Goal: Task Accomplishment & Management: Manage account settings

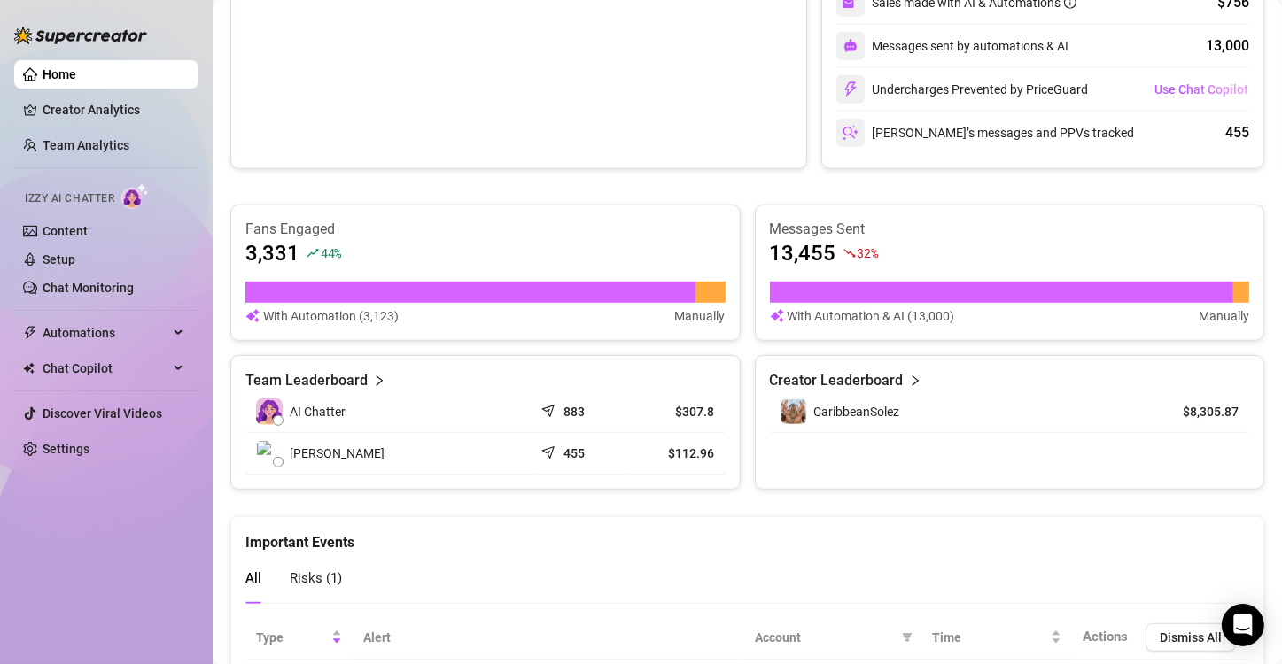
scroll to position [1067, 0]
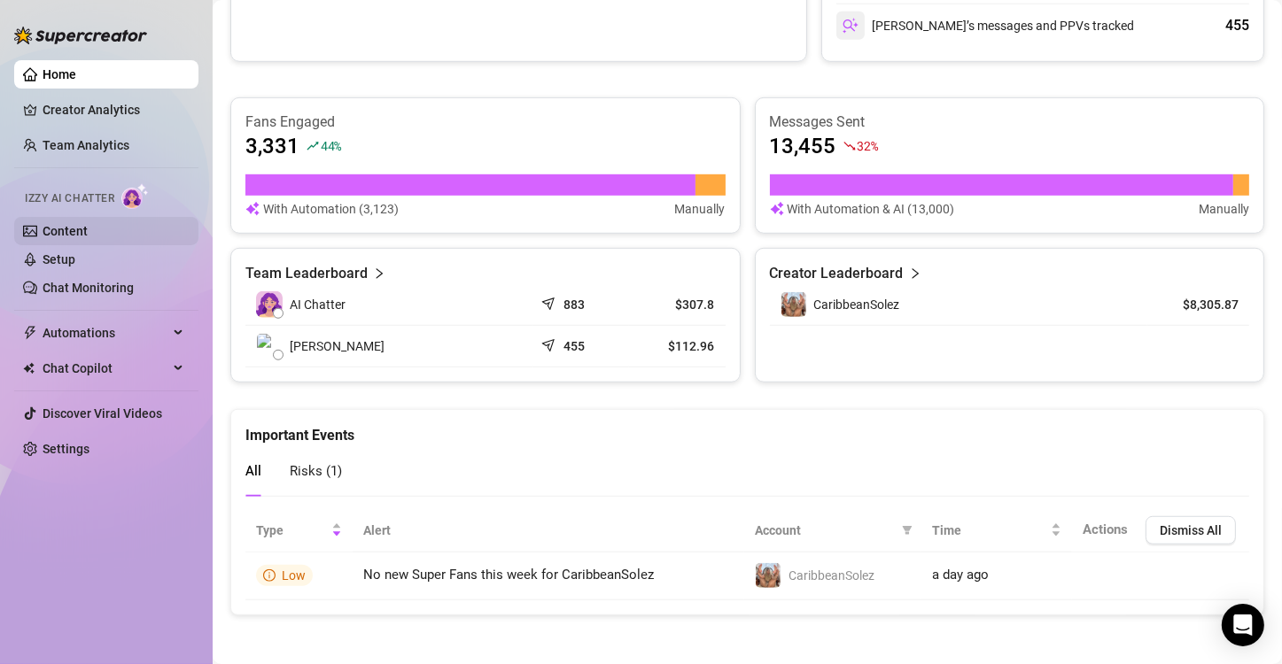
click at [66, 224] on link "Content" at bounding box center [65, 231] width 45 height 14
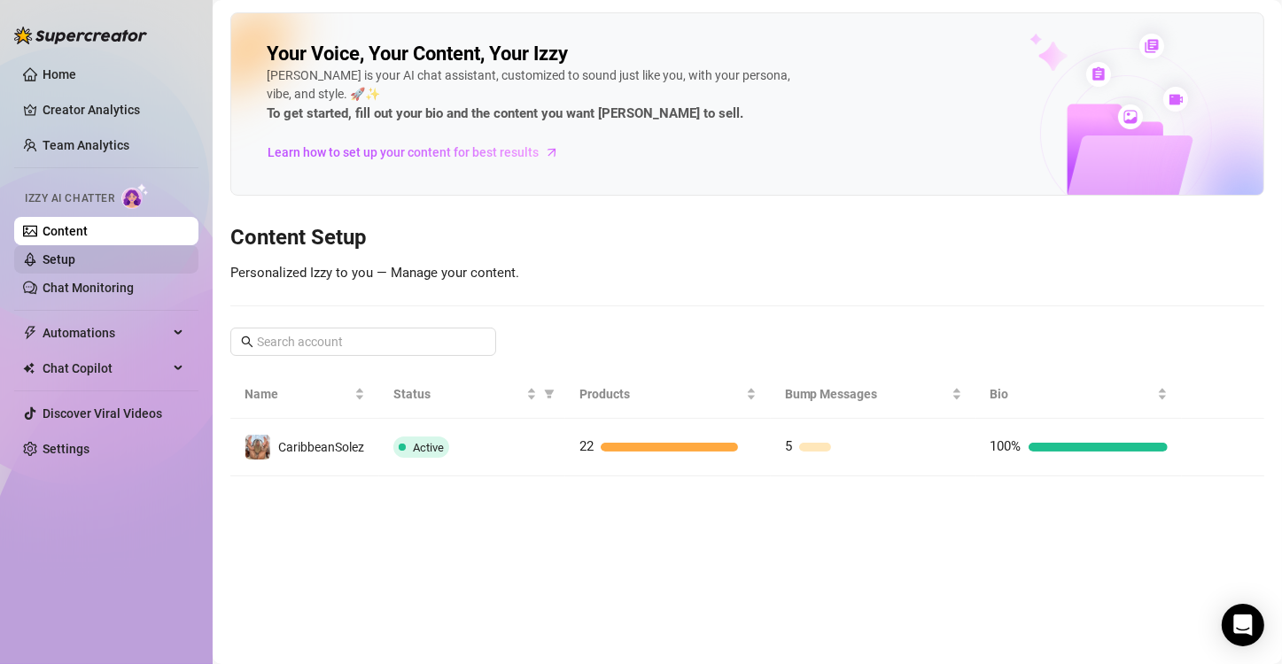
click at [75, 257] on link "Setup" at bounding box center [59, 259] width 33 height 14
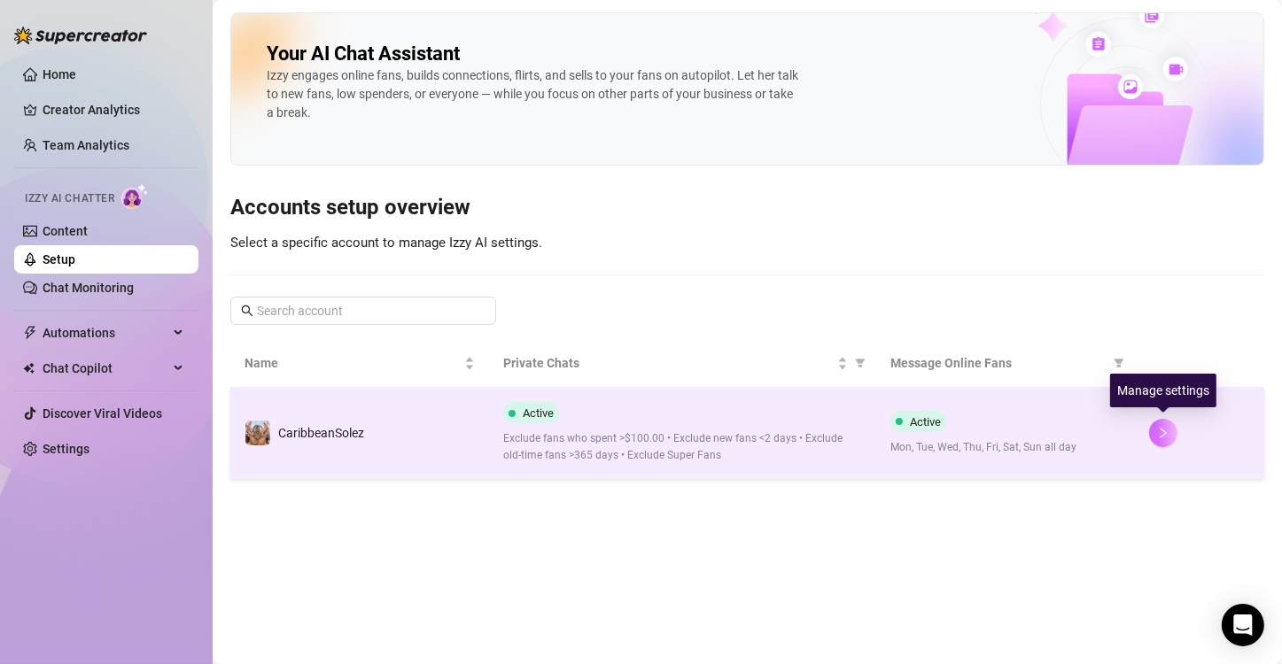
click at [1166, 429] on icon "right" at bounding box center [1163, 433] width 12 height 12
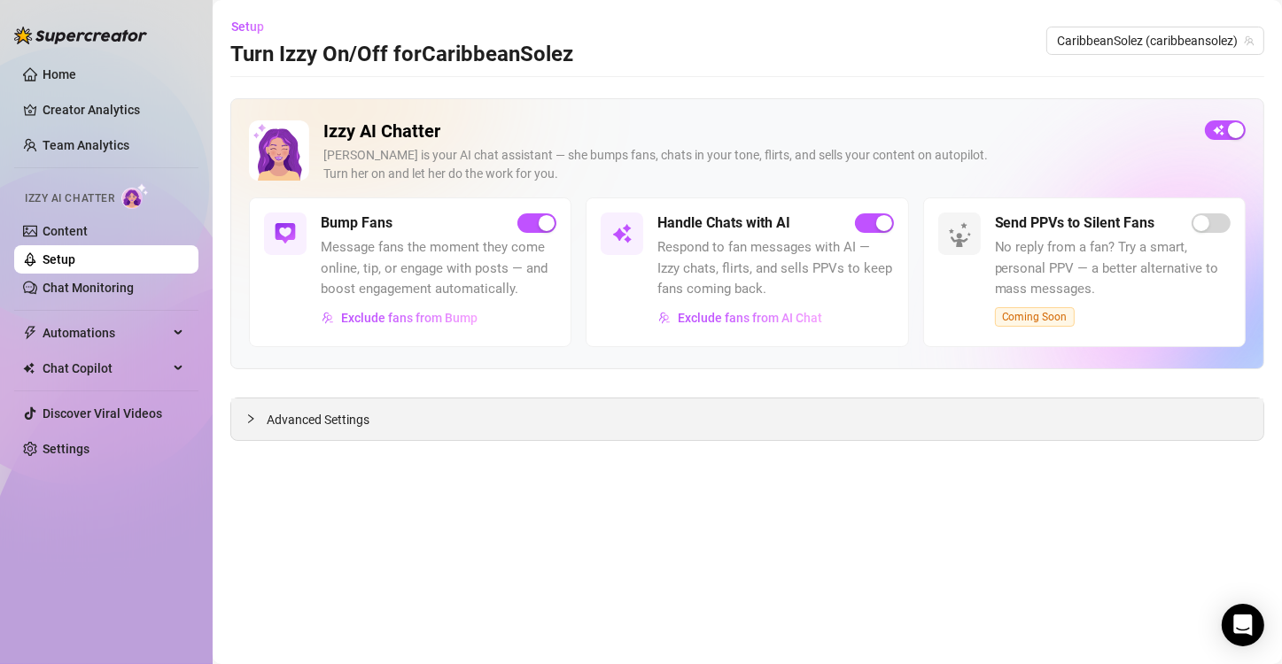
click at [253, 406] on div "Advanced Settings" at bounding box center [747, 420] width 1032 height 42
click at [253, 415] on icon "collapsed" at bounding box center [250, 419] width 11 height 11
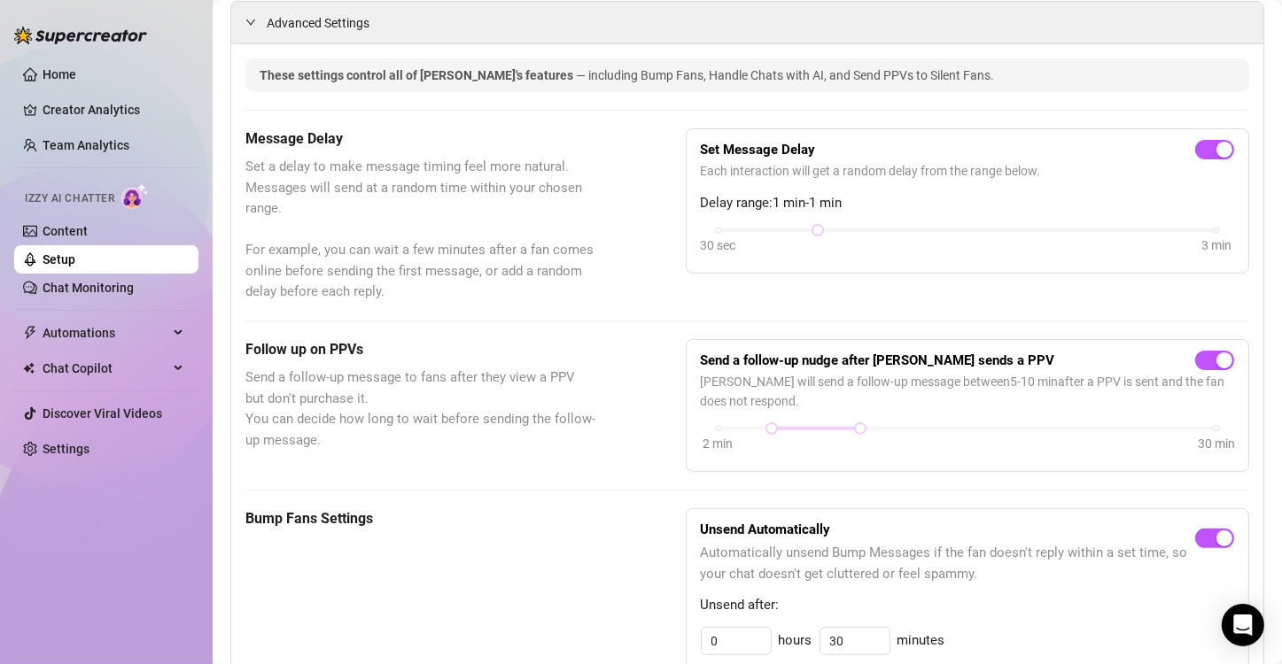
scroll to position [399, 0]
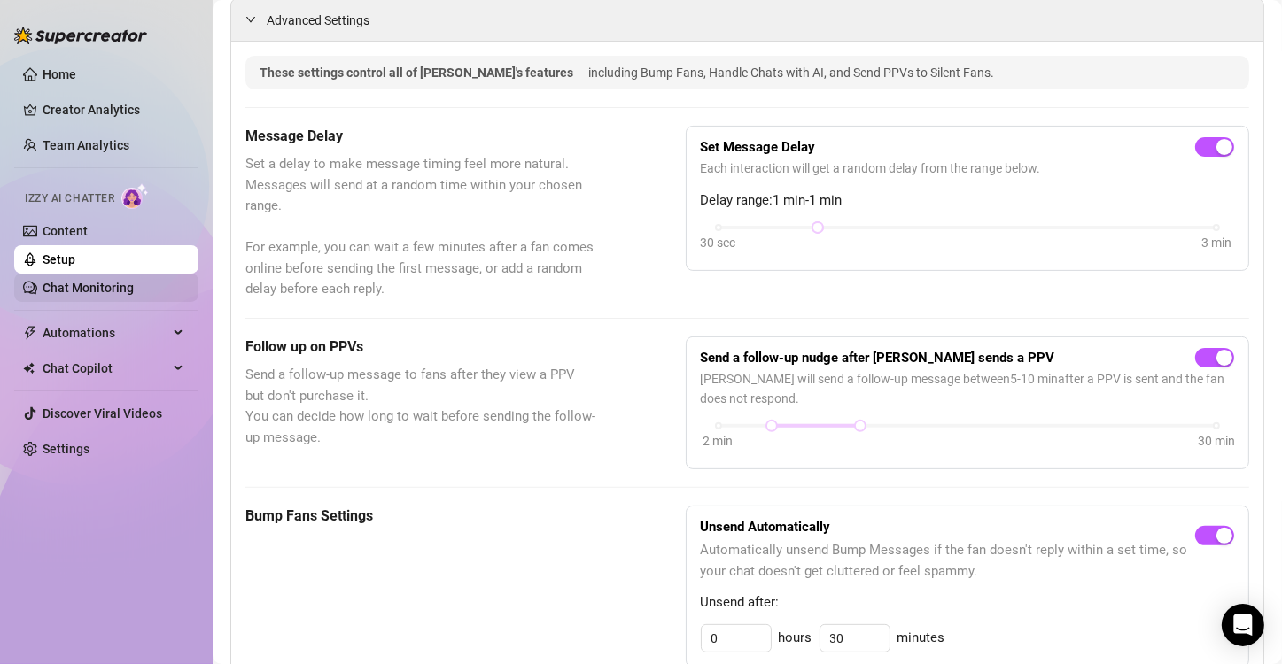
click at [95, 286] on link "Chat Monitoring" at bounding box center [88, 288] width 91 height 14
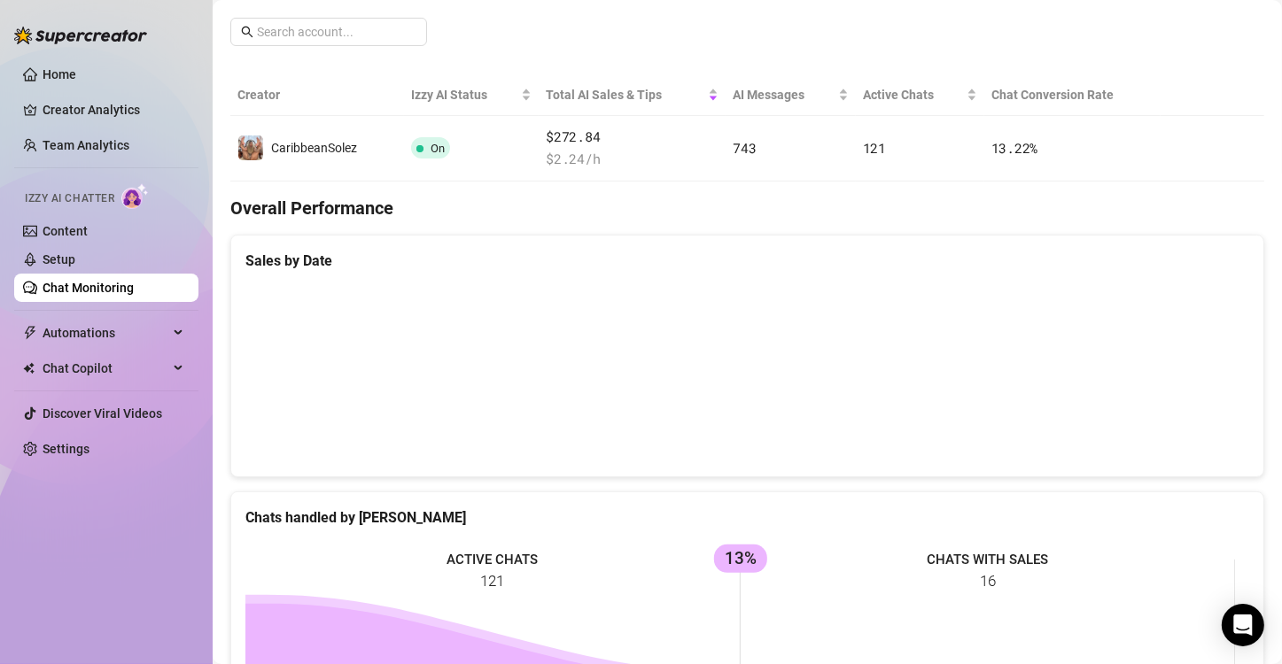
scroll to position [242, 0]
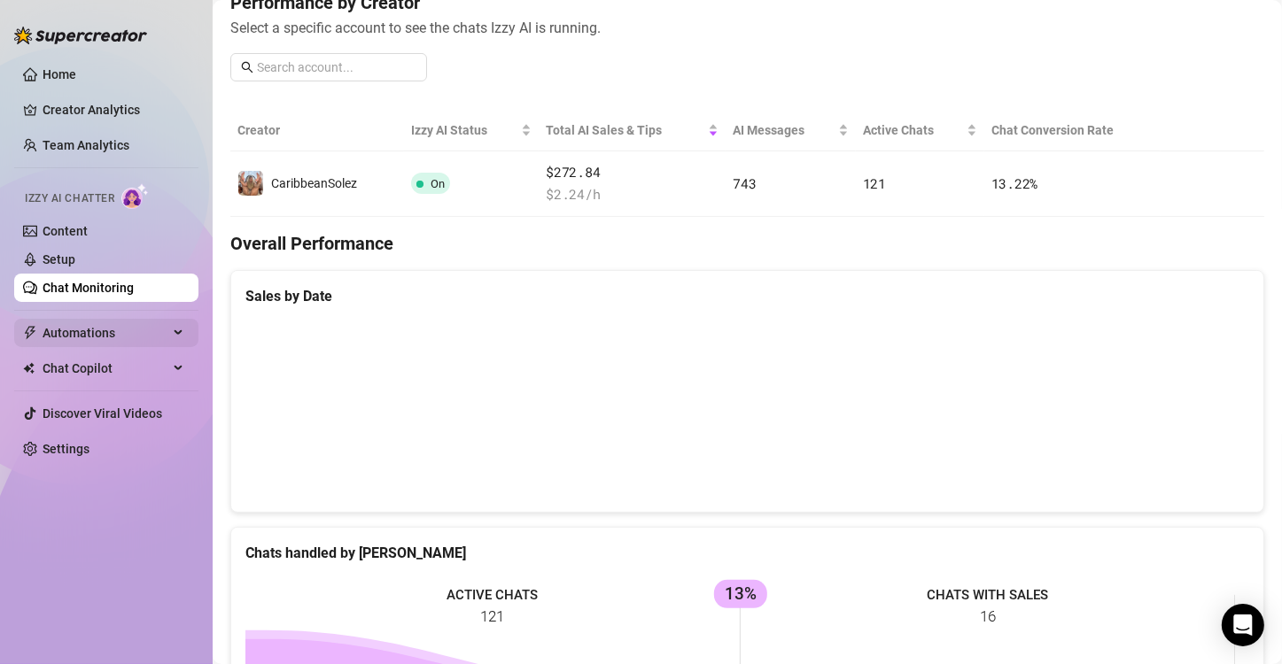
click at [173, 333] on div "Automations" at bounding box center [106, 333] width 184 height 28
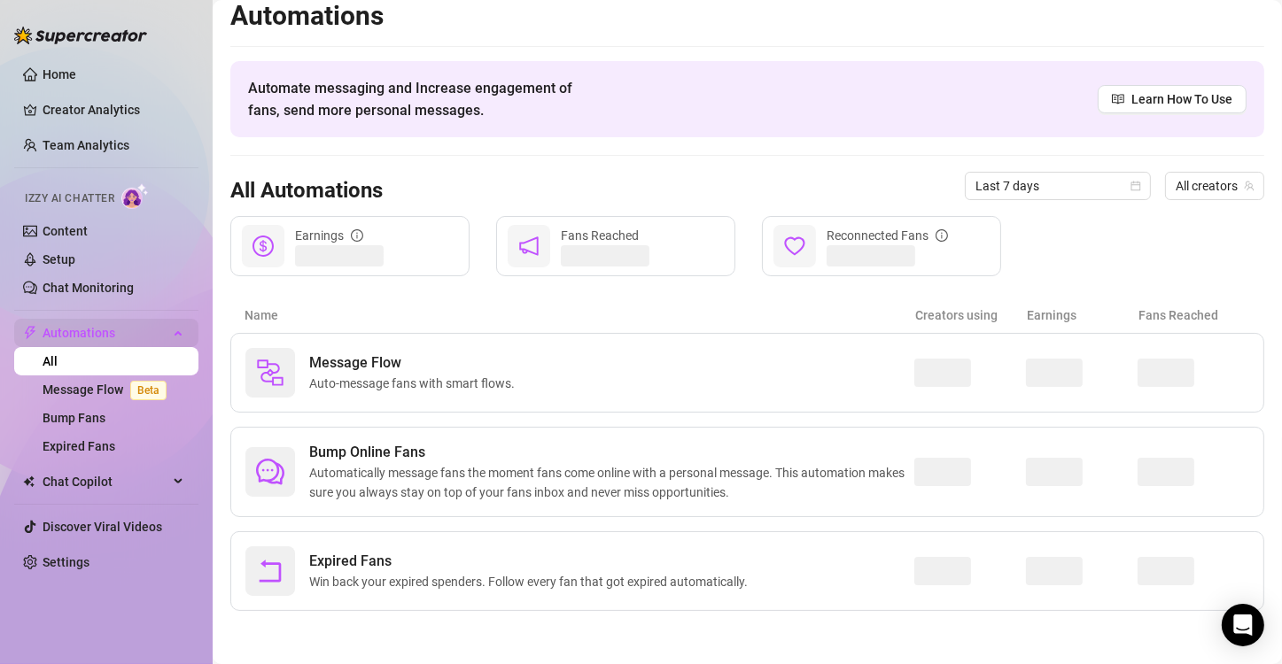
scroll to position [11, 0]
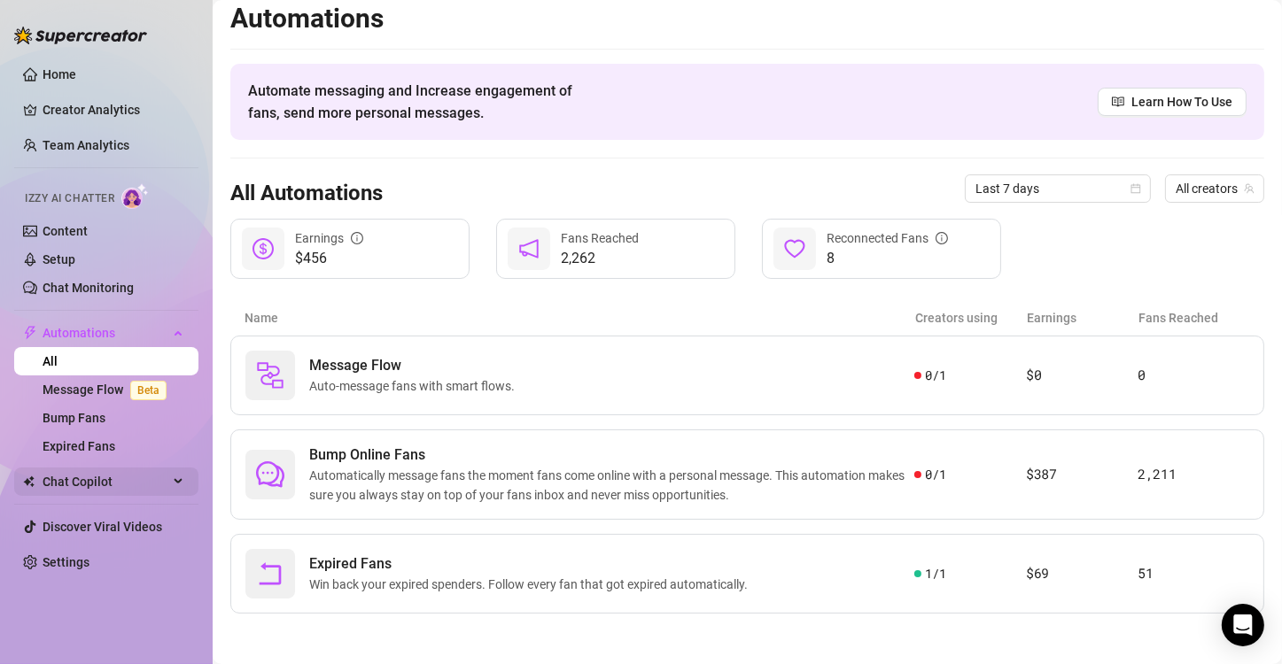
click at [182, 477] on div "Chat Copilot" at bounding box center [106, 482] width 184 height 28
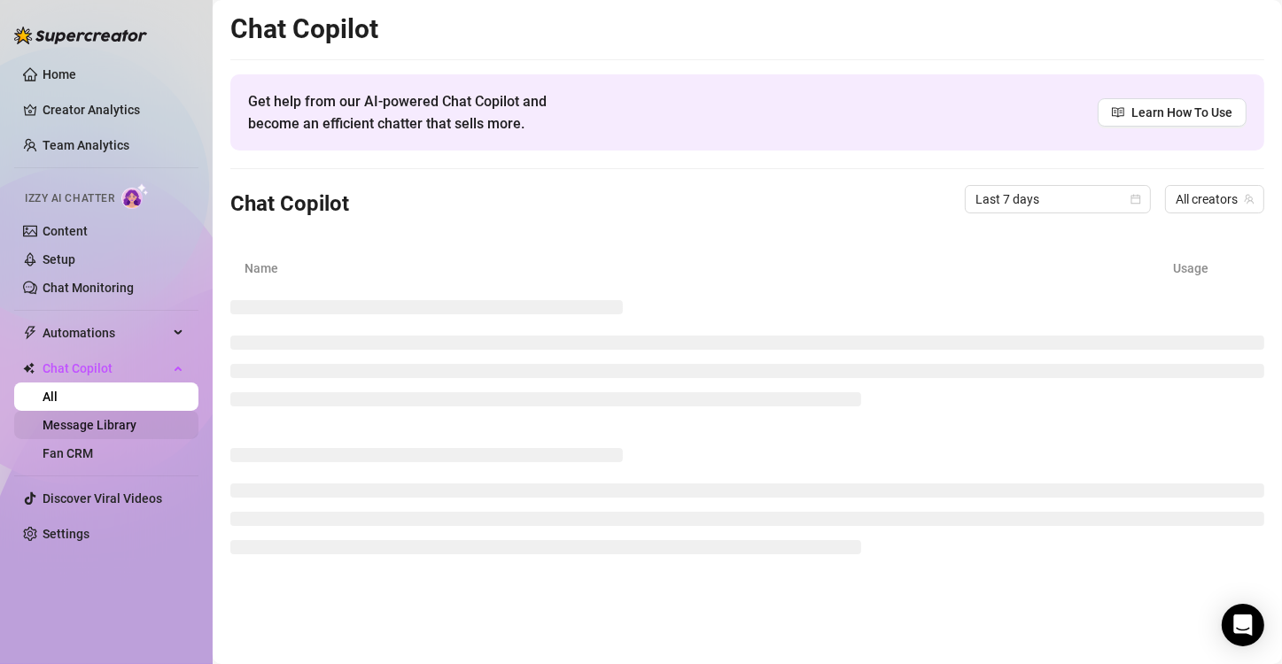
click at [112, 429] on link "Message Library" at bounding box center [90, 425] width 94 height 14
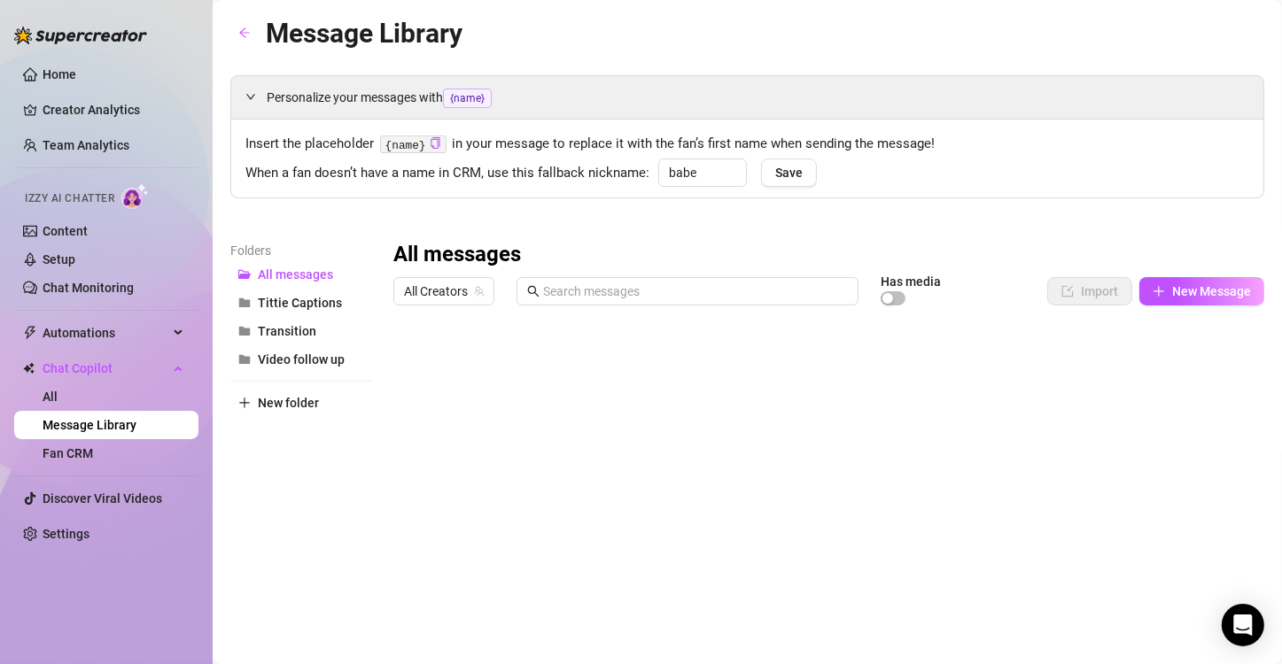
drag, startPoint x: 1051, startPoint y: 323, endPoint x: 1003, endPoint y: 261, distance: 78.8
click at [1003, 261] on div "All messages All Creators Has media Import New Message Title Text Media $ AI Pr…" at bounding box center [828, 475] width 871 height 468
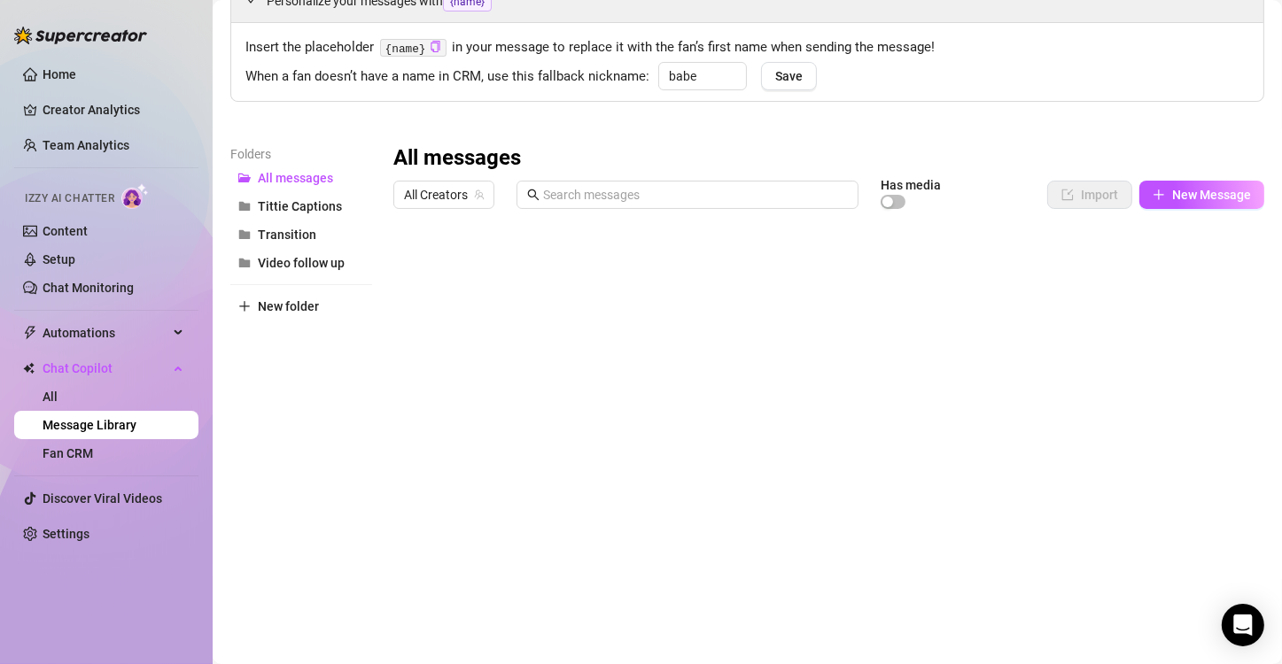
click at [411, 264] on div at bounding box center [821, 414] width 856 height 395
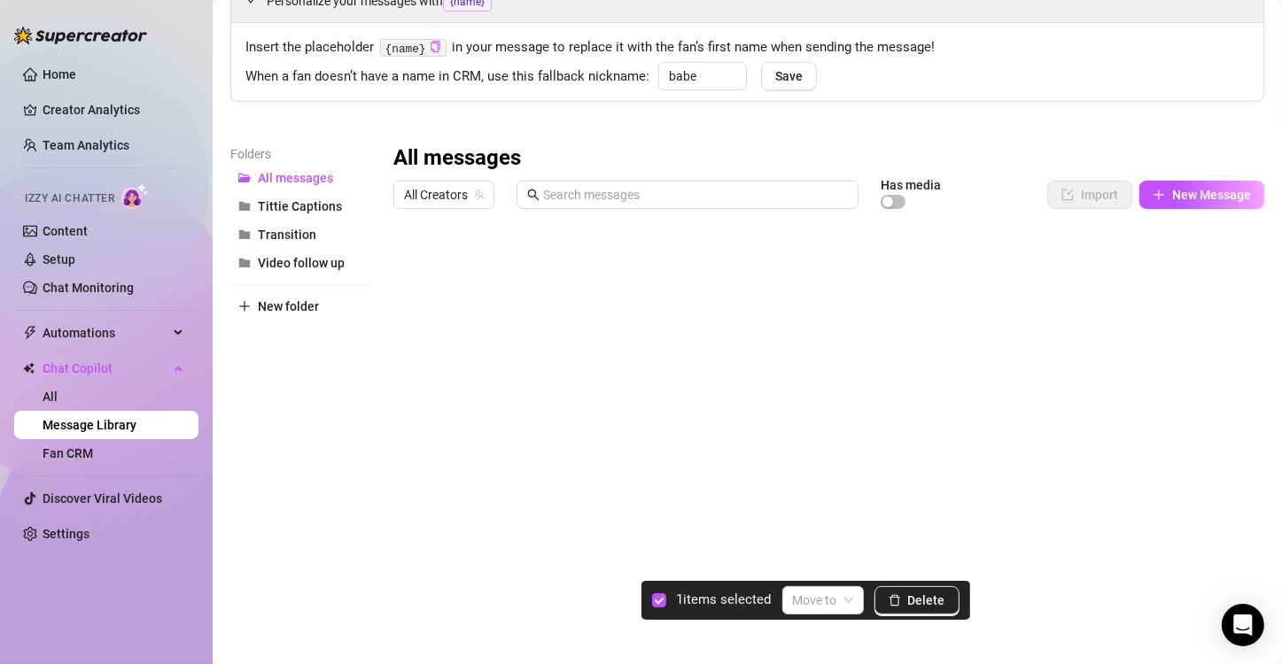
click at [1034, 131] on div "Personalize your messages with {name} Insert the placeholder {name} in your mes…" at bounding box center [747, 295] width 1034 height 633
click at [640, 261] on div at bounding box center [821, 414] width 856 height 395
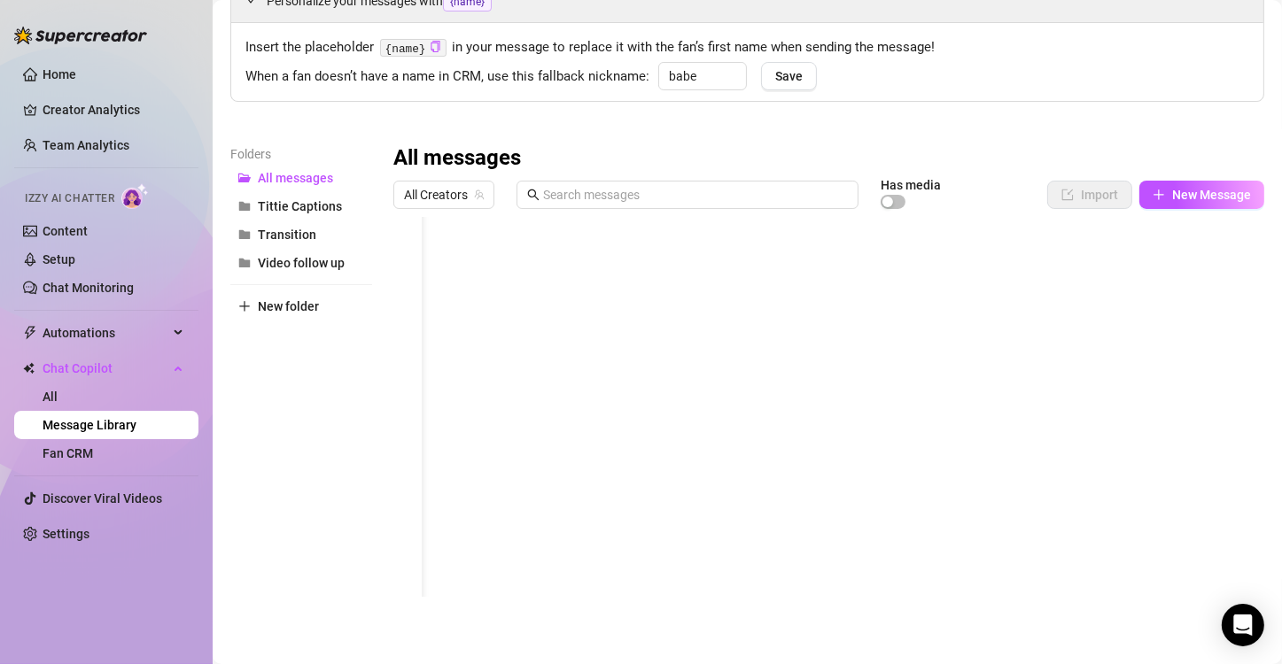
scroll to position [0, 56]
click at [1205, 301] on div at bounding box center [821, 414] width 856 height 395
click at [1140, 269] on div at bounding box center [821, 414] width 856 height 395
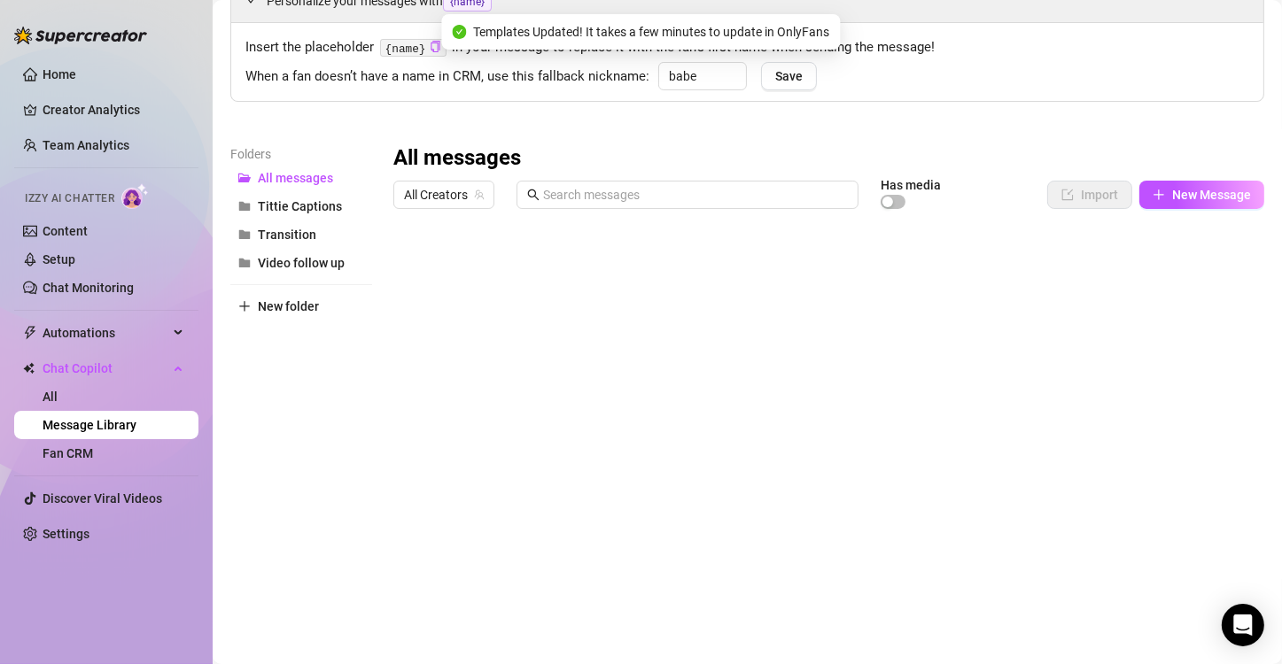
click at [966, 234] on div at bounding box center [821, 414] width 856 height 395
click at [991, 268] on div at bounding box center [821, 414] width 856 height 395
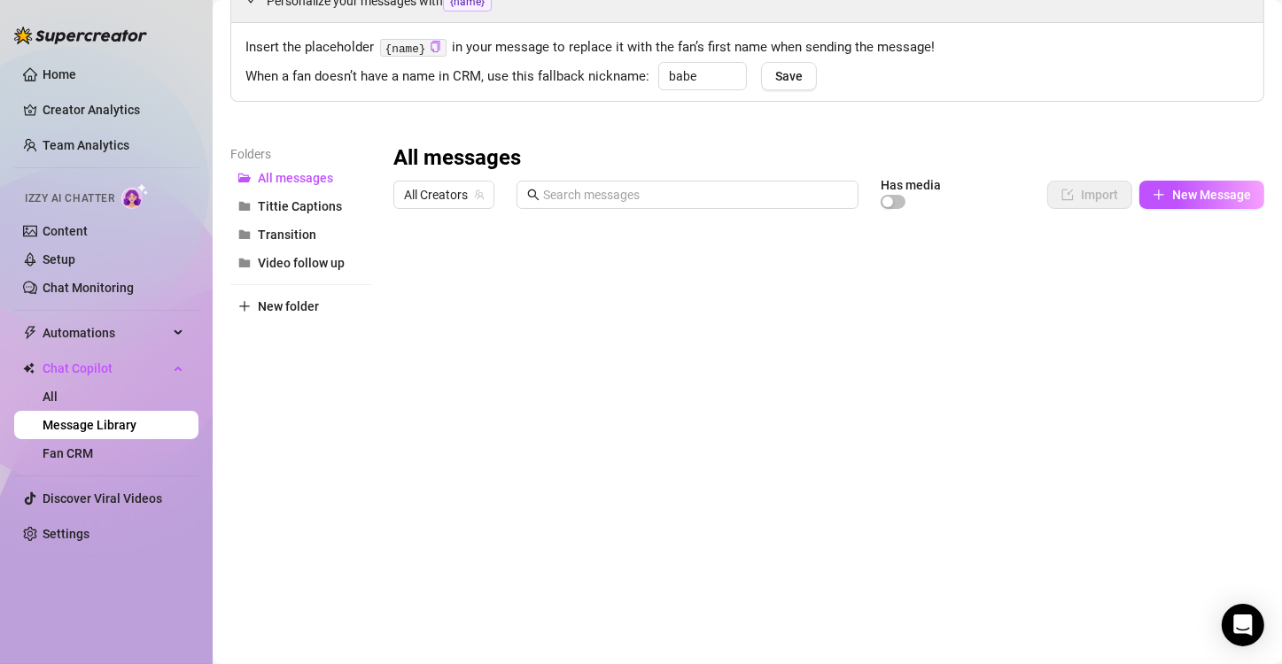
click at [401, 265] on div at bounding box center [821, 414] width 856 height 395
click at [410, 267] on div at bounding box center [821, 414] width 856 height 395
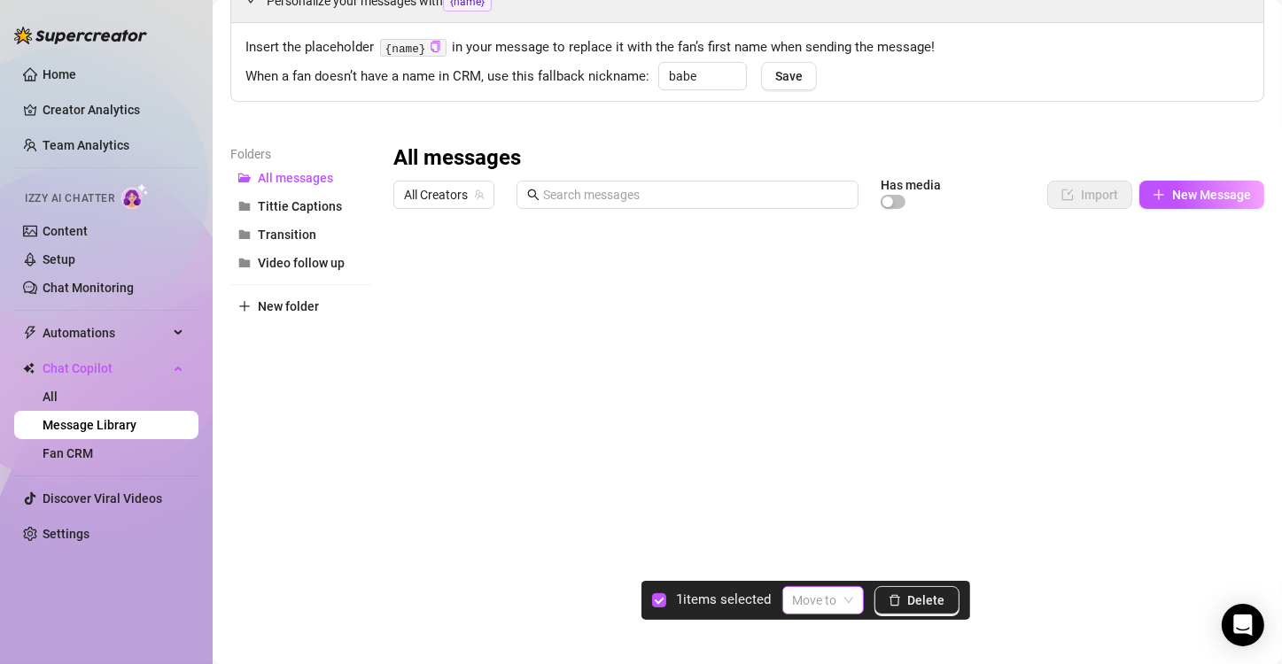
click at [856, 596] on div "Move to" at bounding box center [822, 600] width 81 height 28
click at [839, 565] on div "Video follow up" at bounding box center [840, 564] width 84 height 19
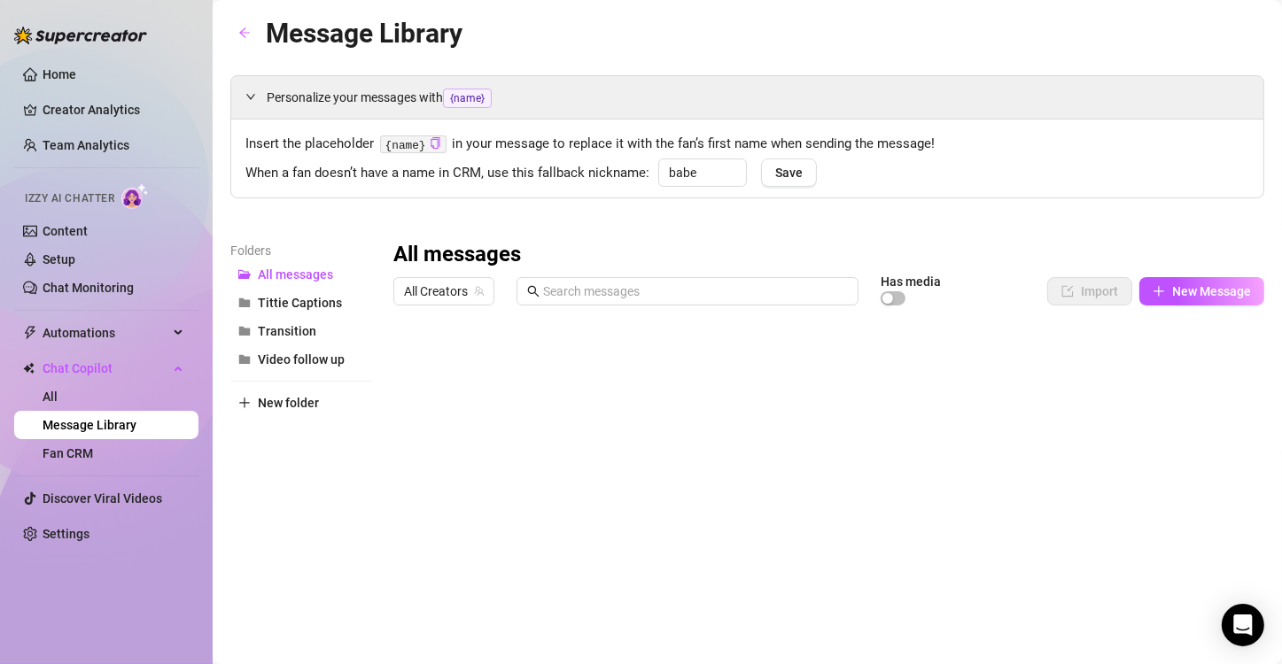
scroll to position [97, 0]
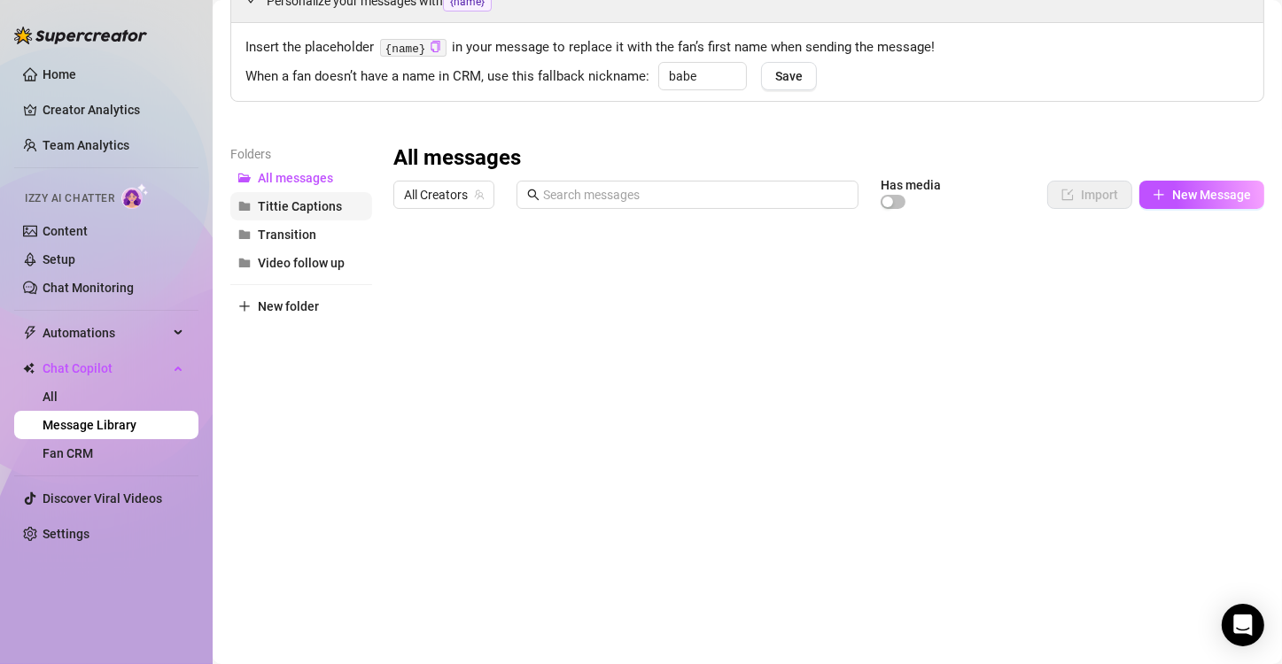
click at [301, 201] on span "Tittie Captions" at bounding box center [300, 206] width 84 height 14
click at [298, 236] on span "Transition" at bounding box center [287, 235] width 58 height 14
click at [88, 450] on link "Fan CRM" at bounding box center [68, 453] width 50 height 14
